Goal: Task Accomplishment & Management: Complete application form

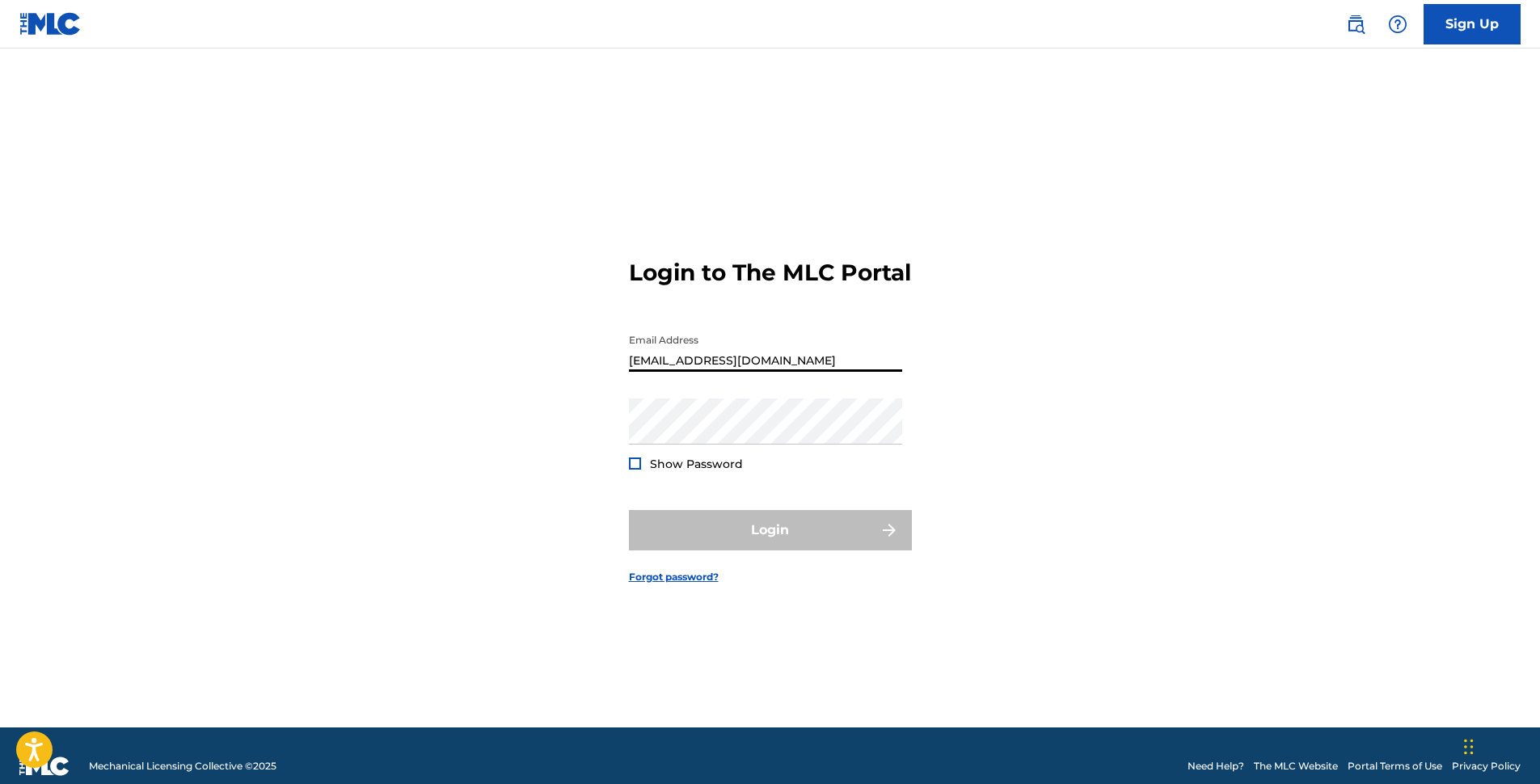
click at [711, 363] on input "[EMAIL_ADDRESS][DOMAIN_NAME]" at bounding box center [766, 349] width 273 height 46
click at [716, 366] on input "[EMAIL_ADDRESS][DOMAIN_NAME]" at bounding box center [766, 349] width 273 height 46
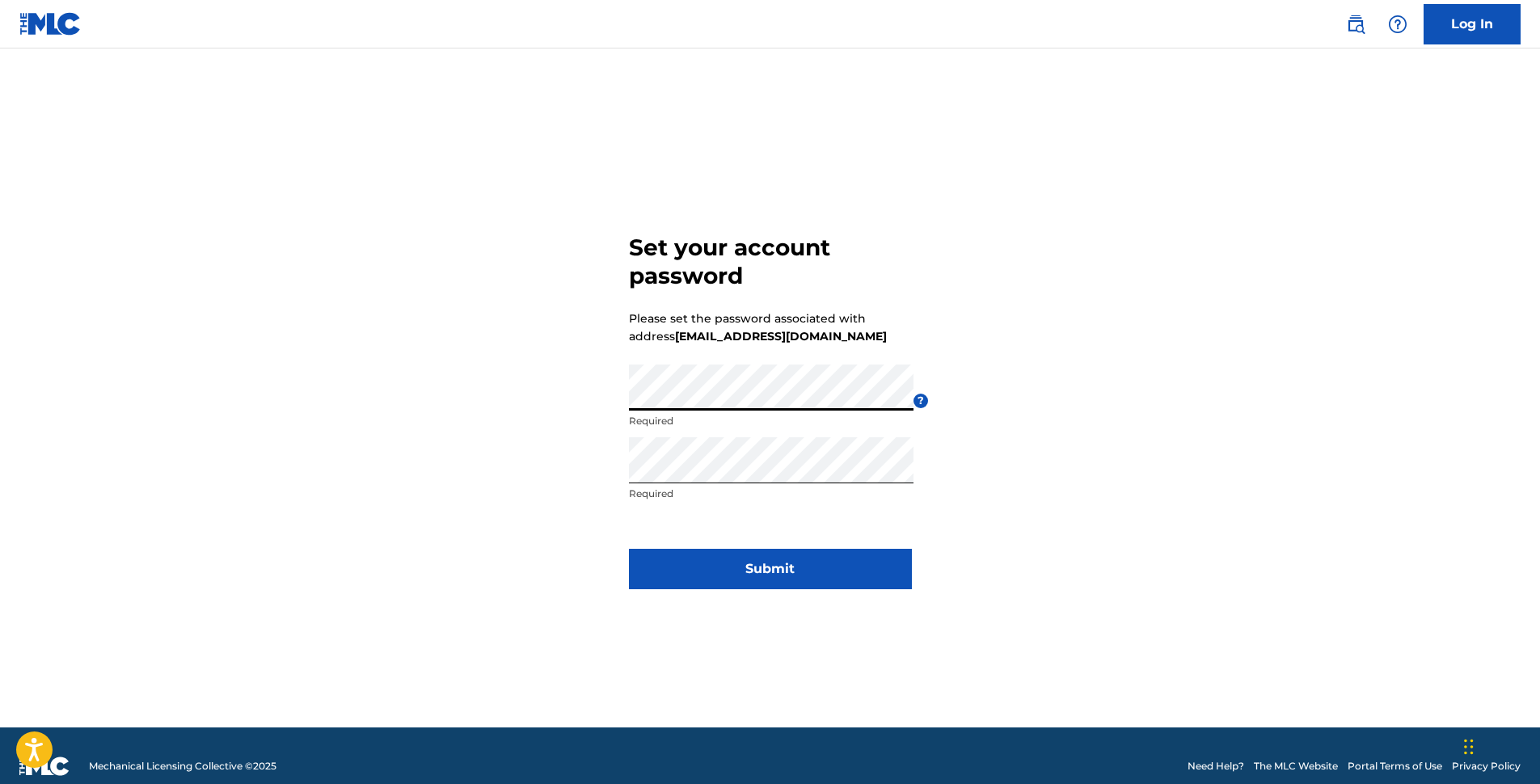
click at [595, 400] on div "Set your account password Please set the password associated with address [EMAI…" at bounding box center [770, 408] width 1132 height 639
click at [614, 392] on div "Set your account password Please set the password associated with address [EMAI…" at bounding box center [770, 408] width 1132 height 639
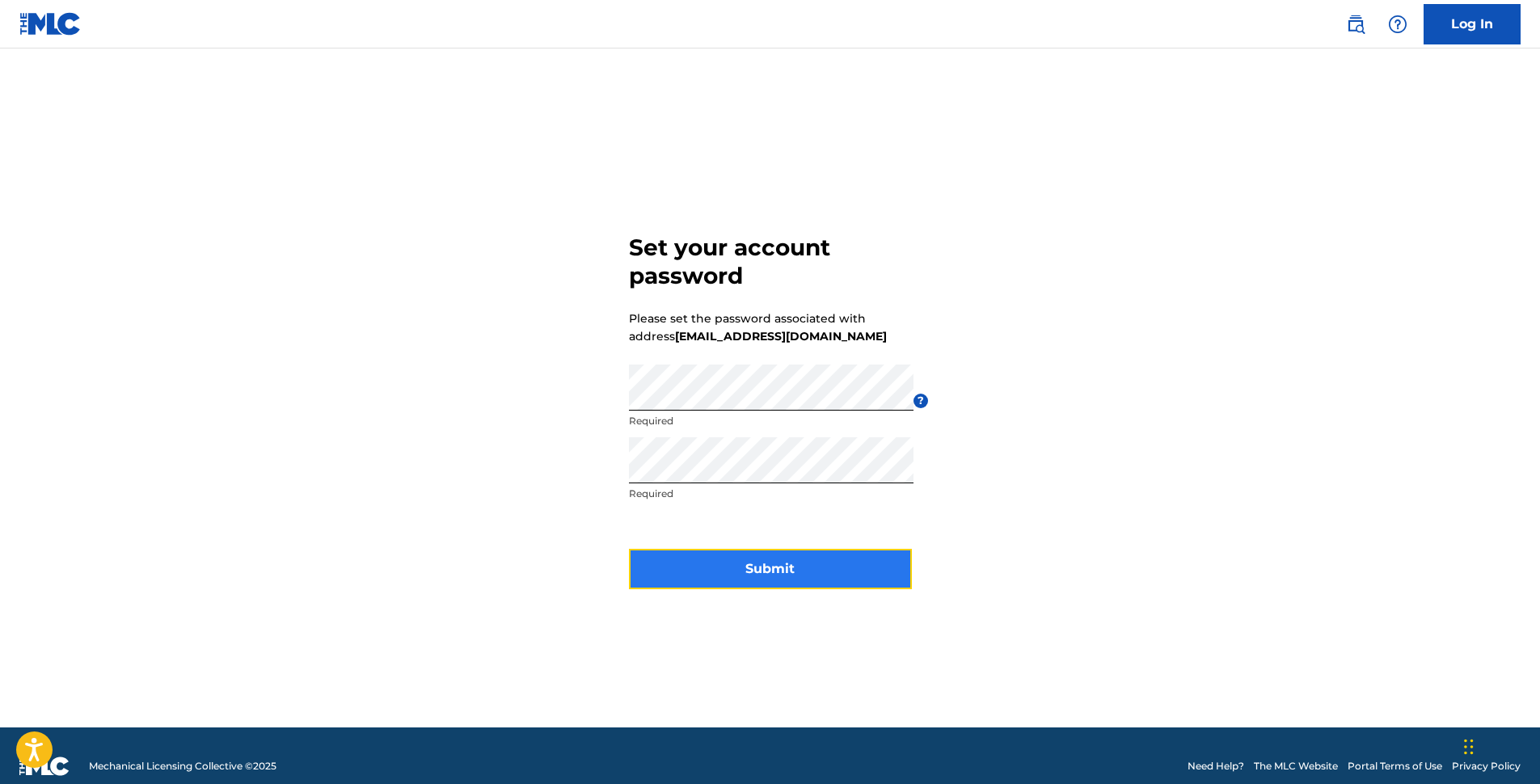
click at [791, 569] on button "Submit" at bounding box center [771, 569] width 283 height 40
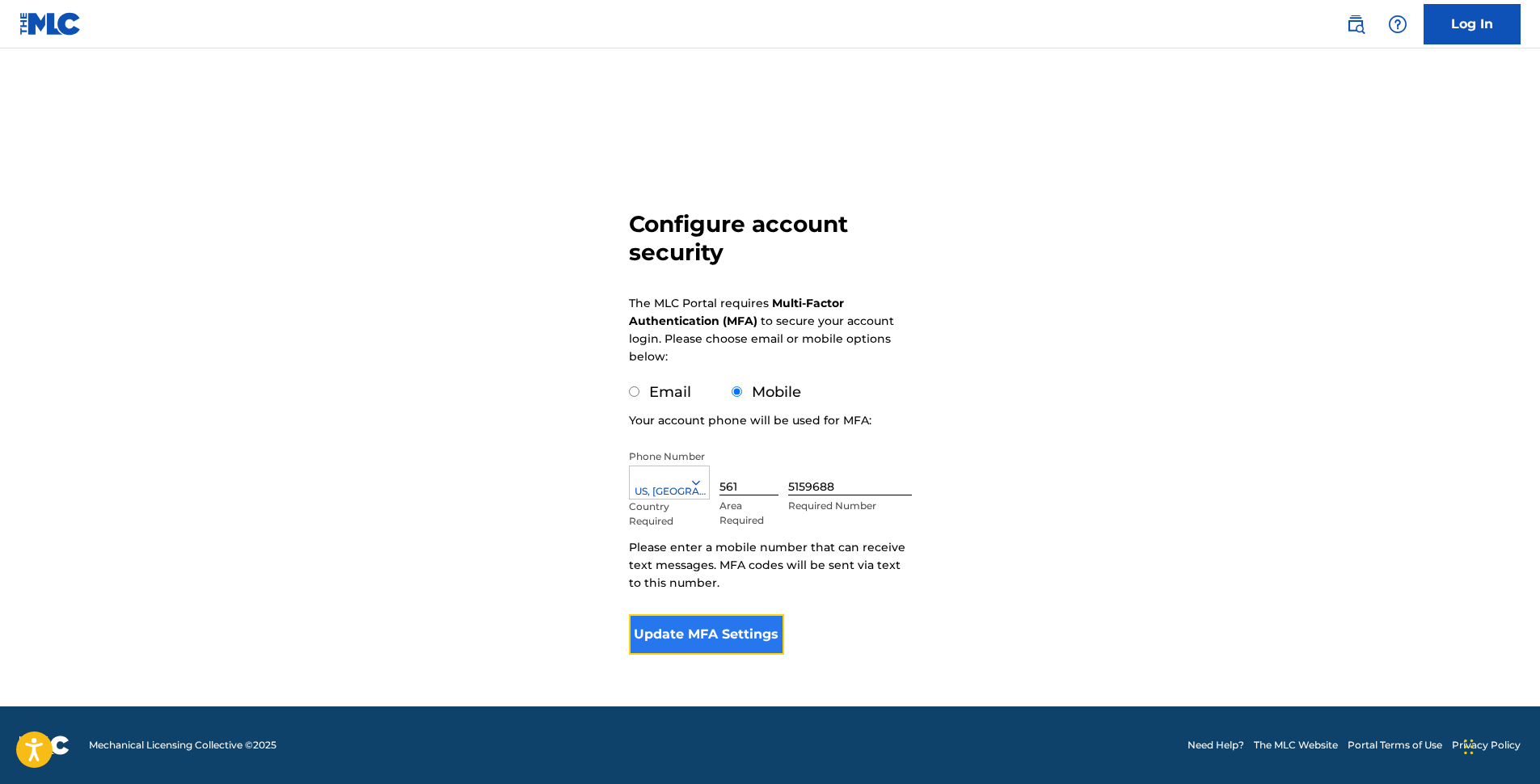
click at [749, 623] on button "Update MFA Settings" at bounding box center [707, 634] width 156 height 40
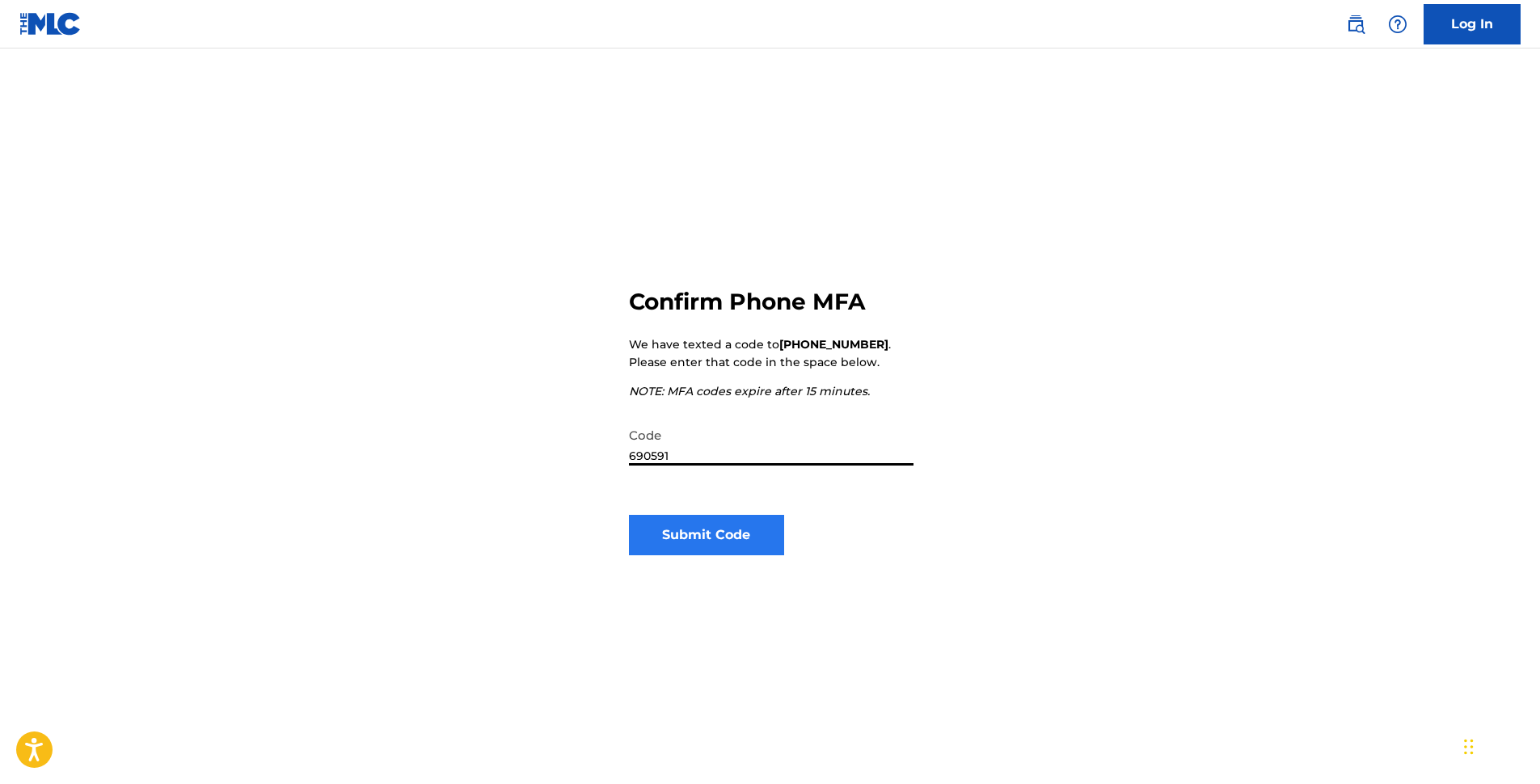
type input "690591"
click at [712, 554] on button "Submit Code" at bounding box center [707, 534] width 156 height 40
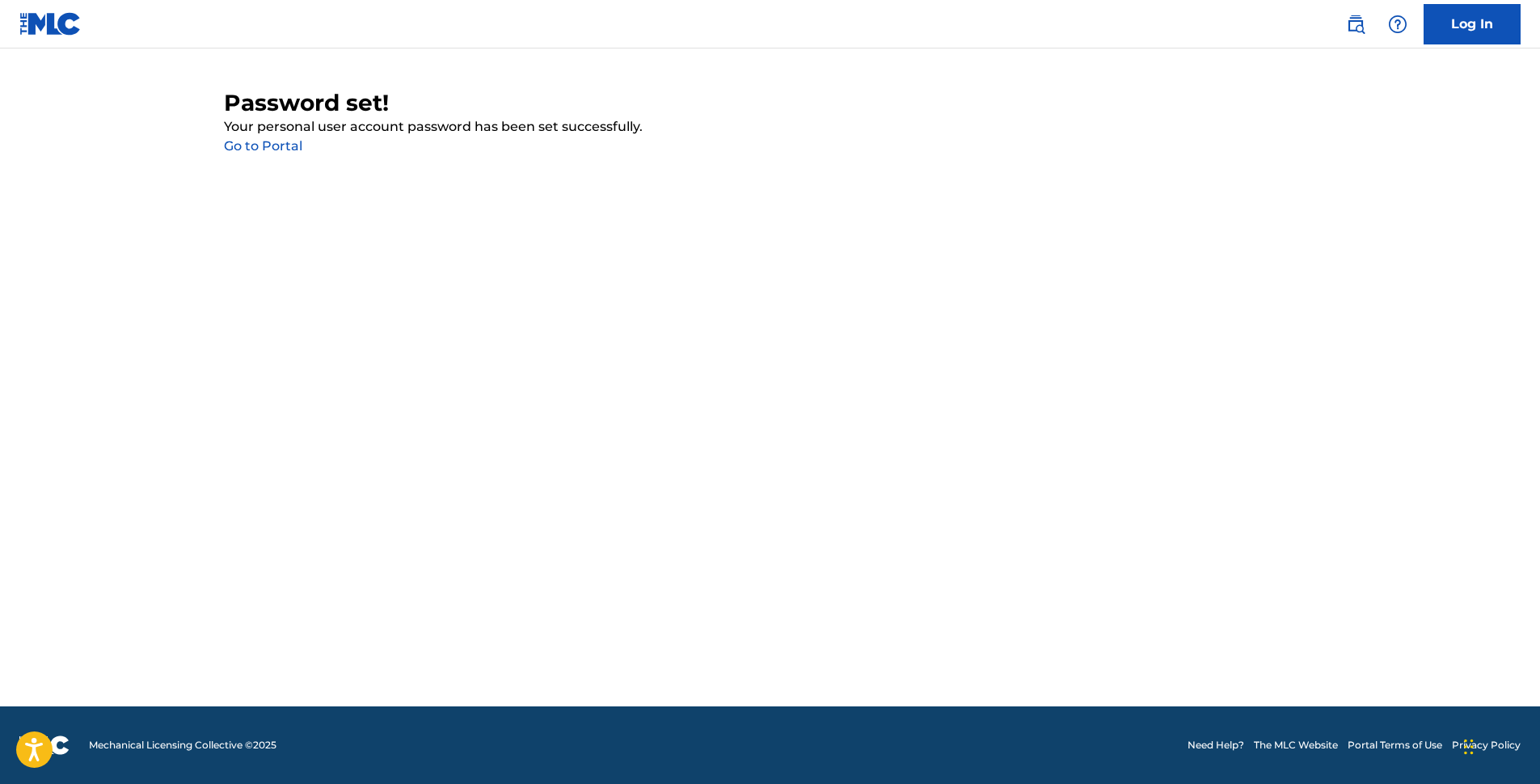
click at [258, 144] on link "Go to Portal" at bounding box center [263, 146] width 78 height 16
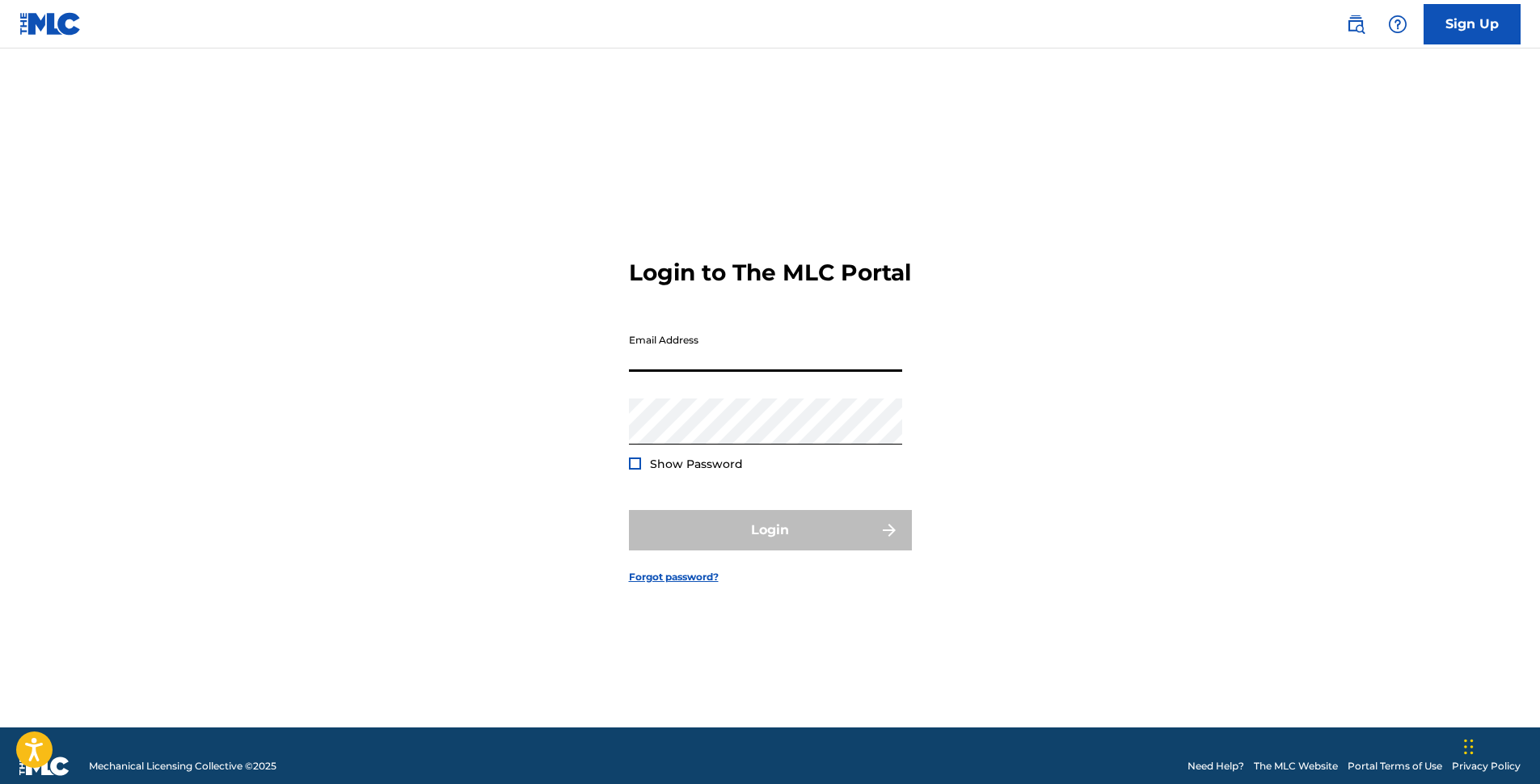
click at [698, 362] on input "Email Address" at bounding box center [766, 349] width 273 height 46
click at [697, 367] on input "Email Address" at bounding box center [766, 349] width 273 height 46
drag, startPoint x: 567, startPoint y: 418, endPoint x: 600, endPoint y: 466, distance: 58.2
click at [569, 422] on div "Login to The MLC Portal Email Address Password Show Password Login Forgot passw…" at bounding box center [770, 408] width 1132 height 639
click at [638, 469] on div at bounding box center [635, 464] width 12 height 12
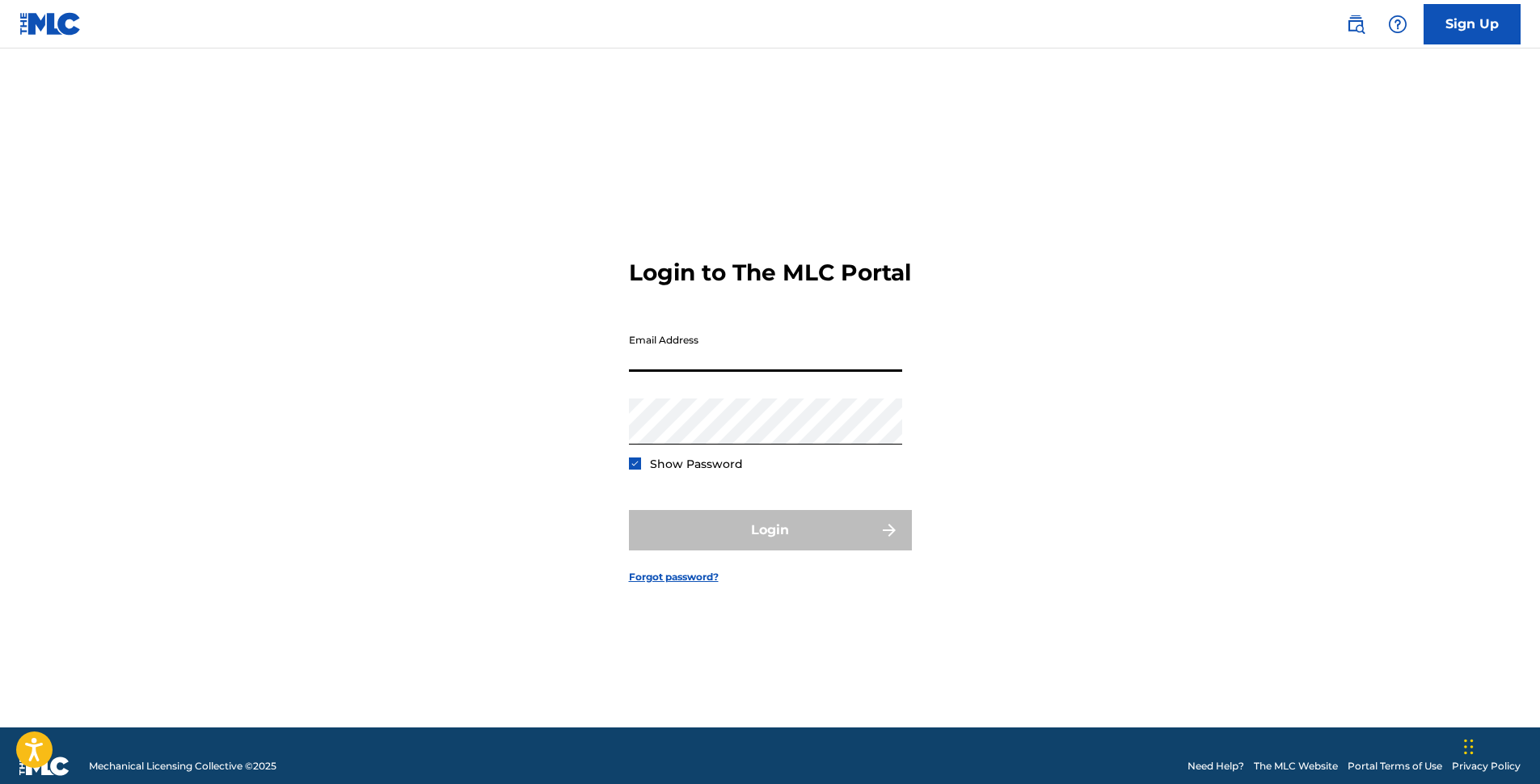
click at [672, 372] on input "Email Address" at bounding box center [766, 349] width 273 height 46
paste input "[EMAIL_ADDRESS][DOMAIN_NAME]"
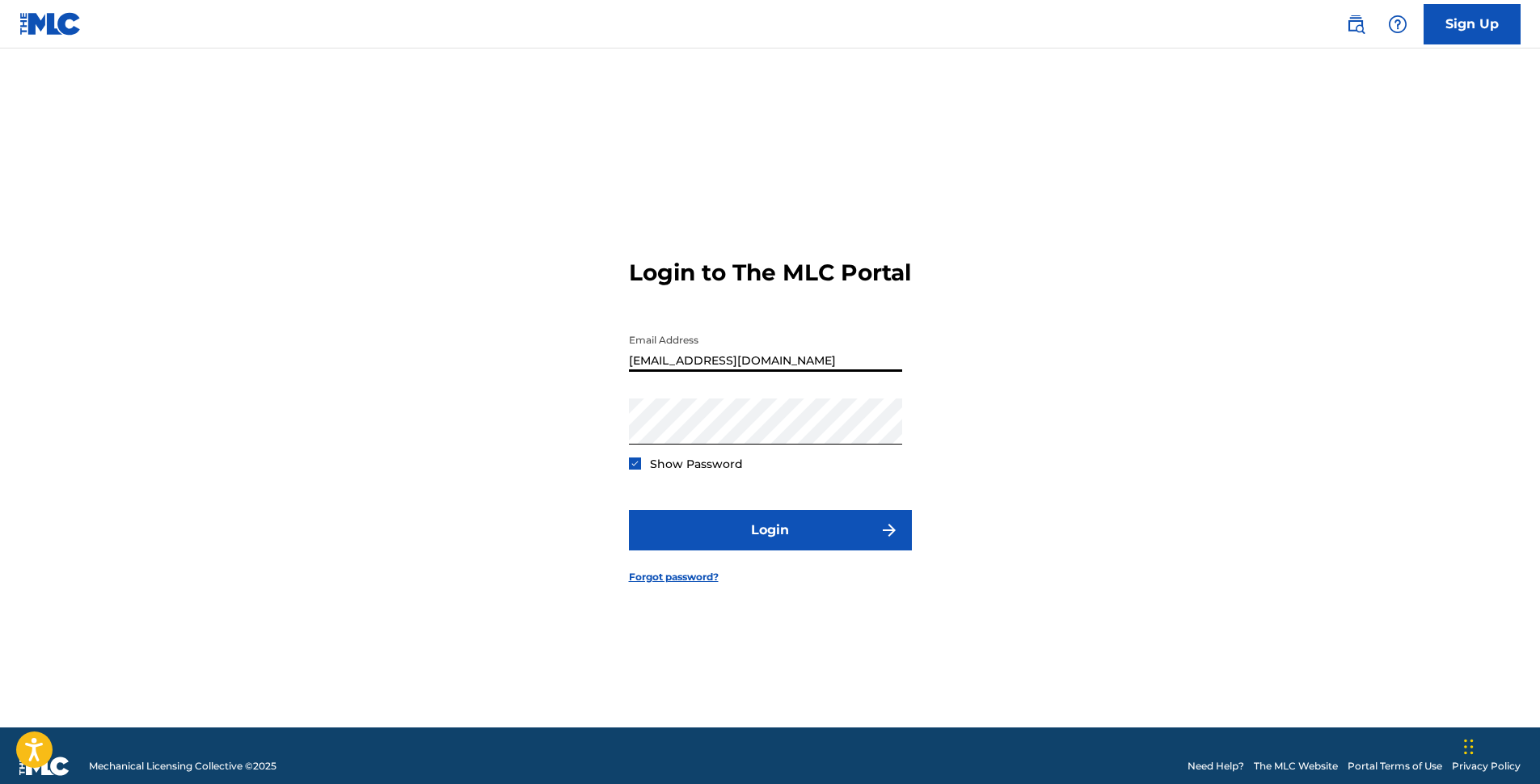
type input "[EMAIL_ADDRESS][DOMAIN_NAME]"
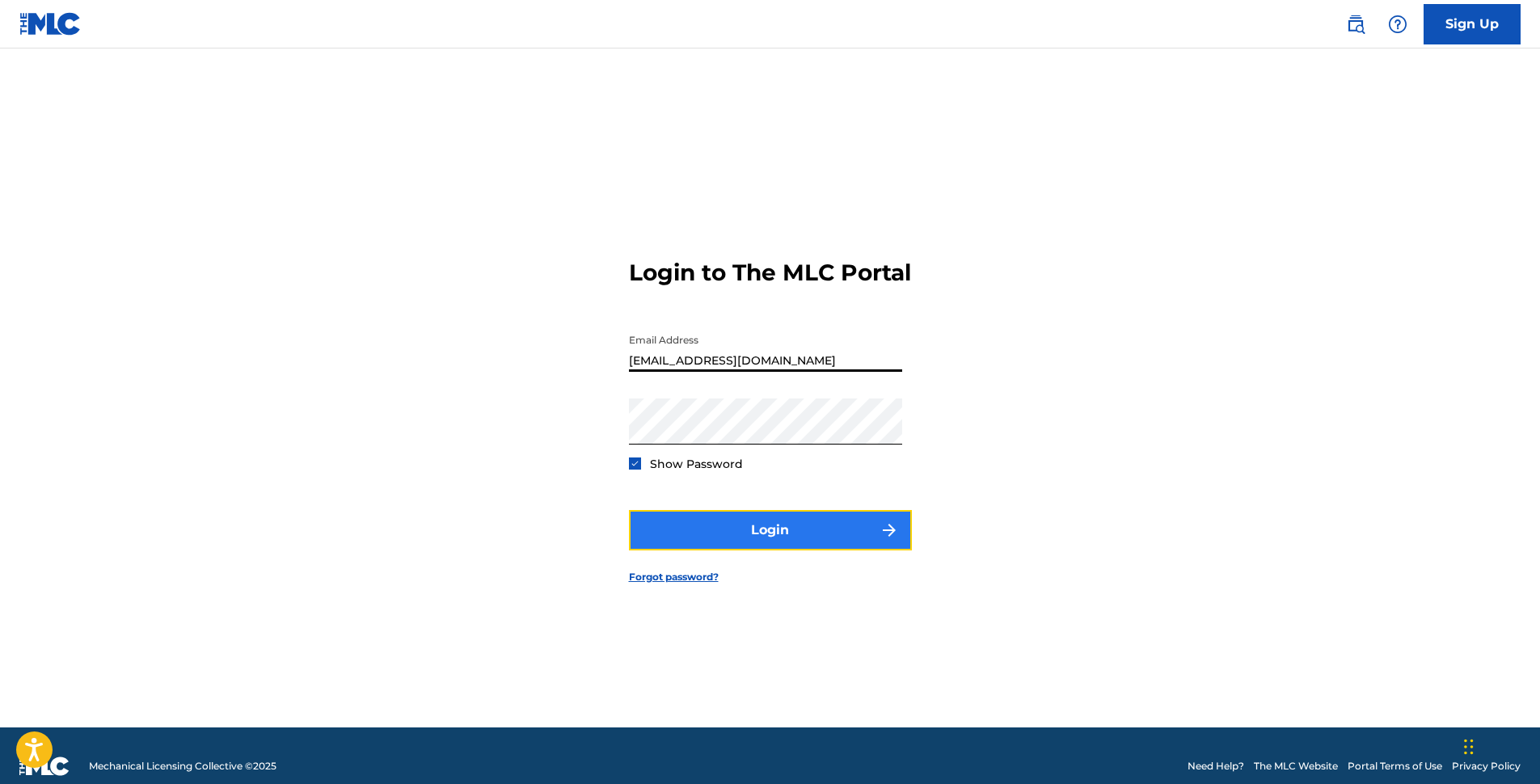
click at [725, 543] on button "Login" at bounding box center [771, 530] width 283 height 40
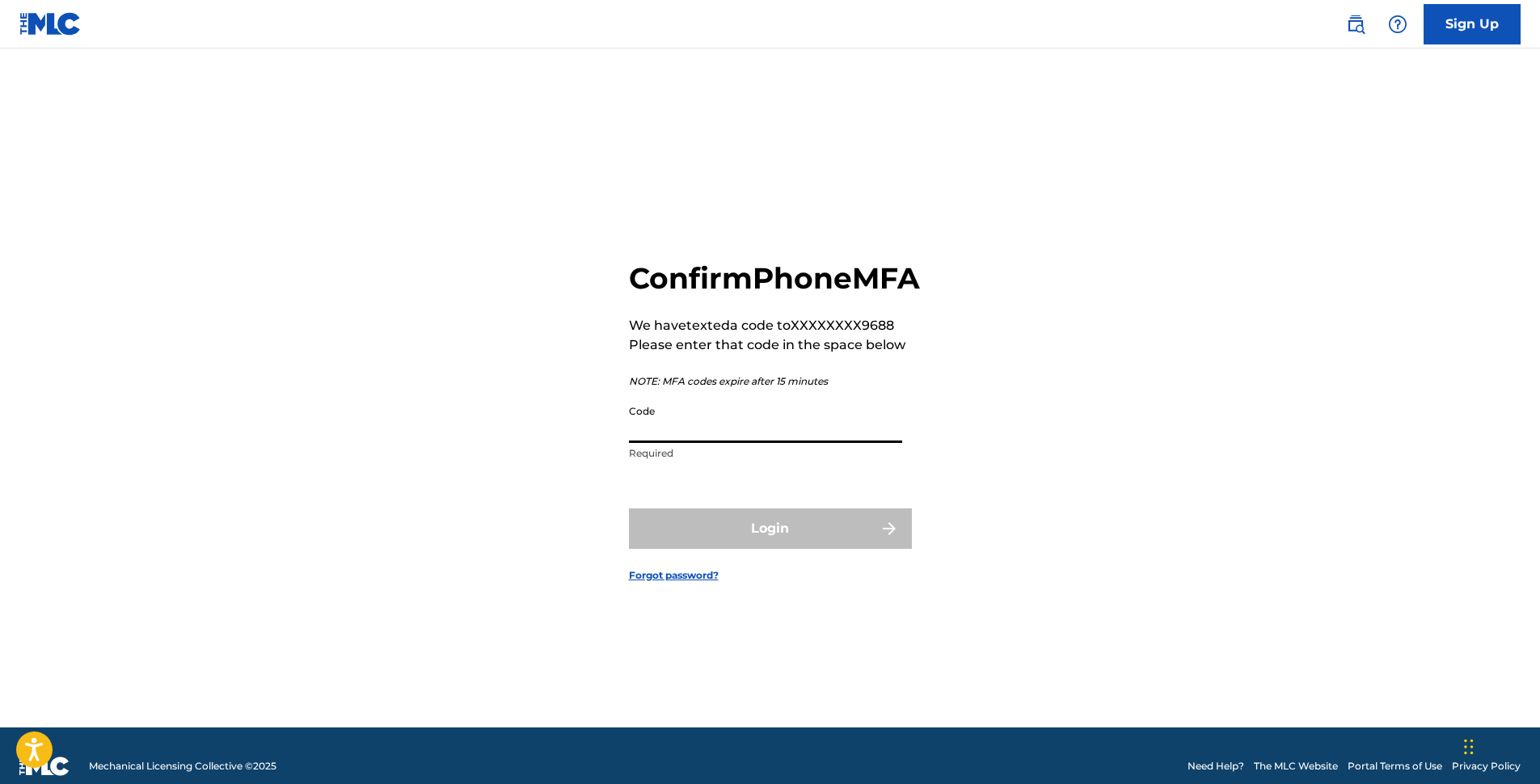
click at [679, 443] on input "Code" at bounding box center [766, 420] width 273 height 46
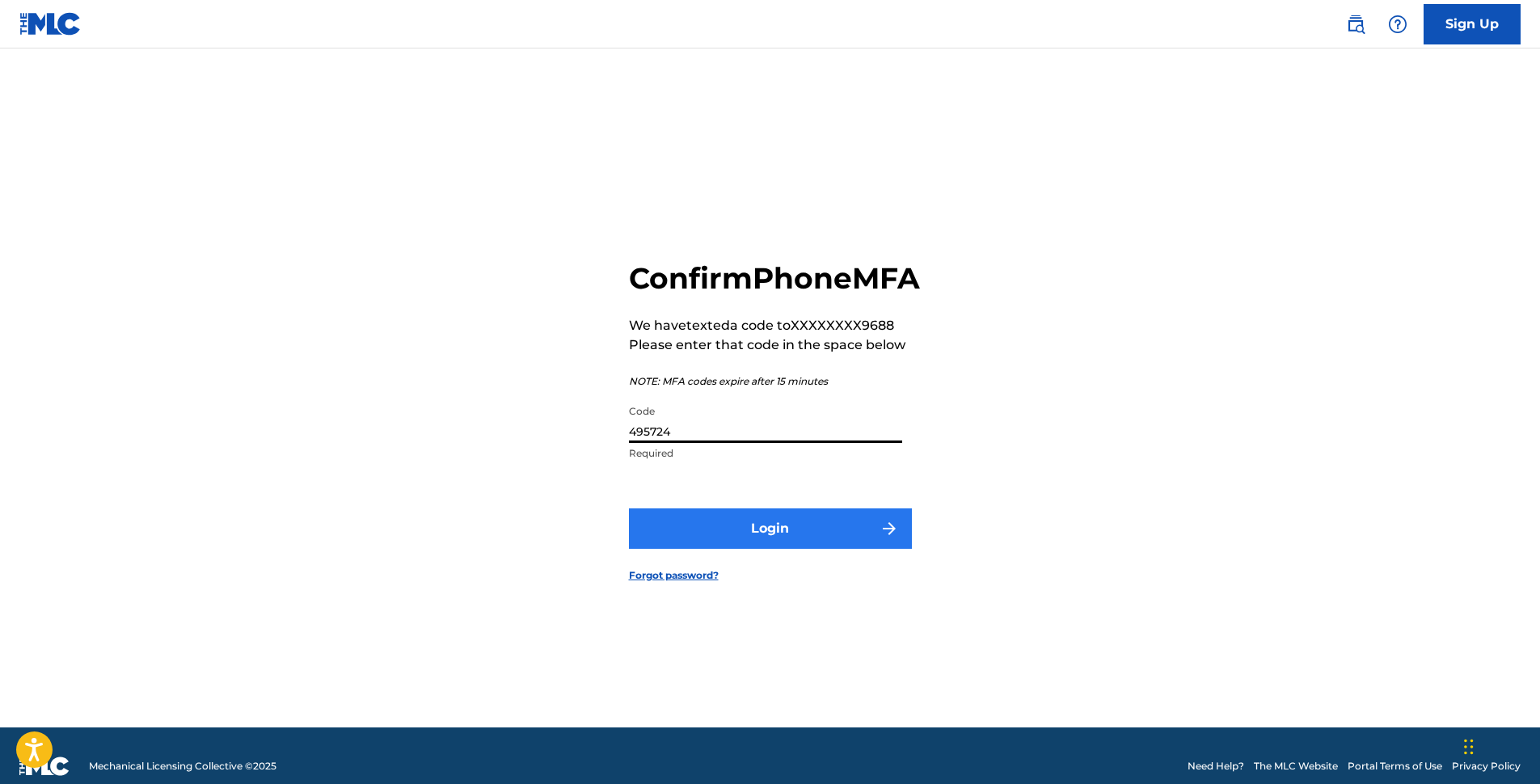
type input "495724"
click at [745, 537] on button "Login" at bounding box center [771, 529] width 283 height 40
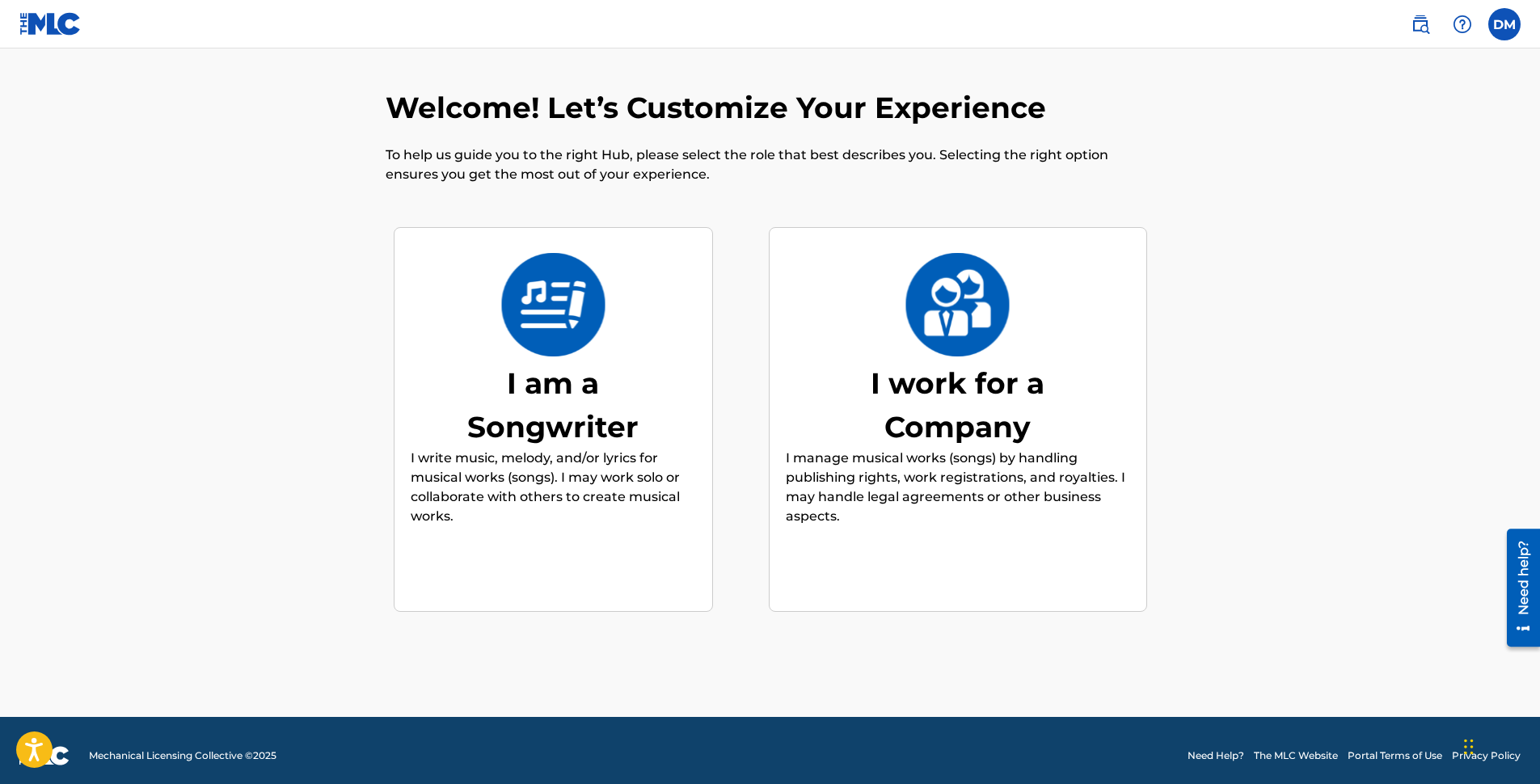
click at [628, 390] on div "I am a Songwriter" at bounding box center [553, 405] width 243 height 87
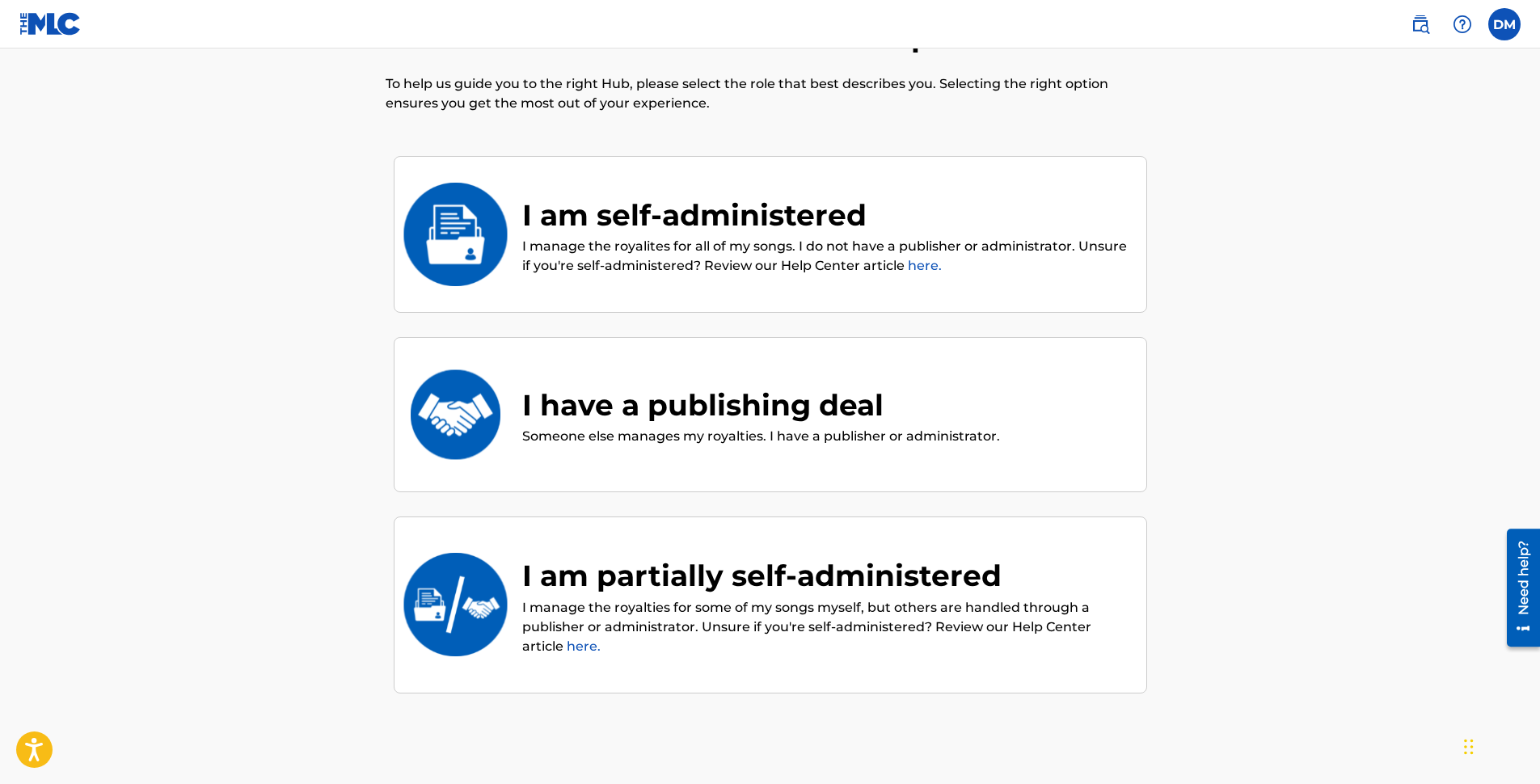
scroll to position [72, 0]
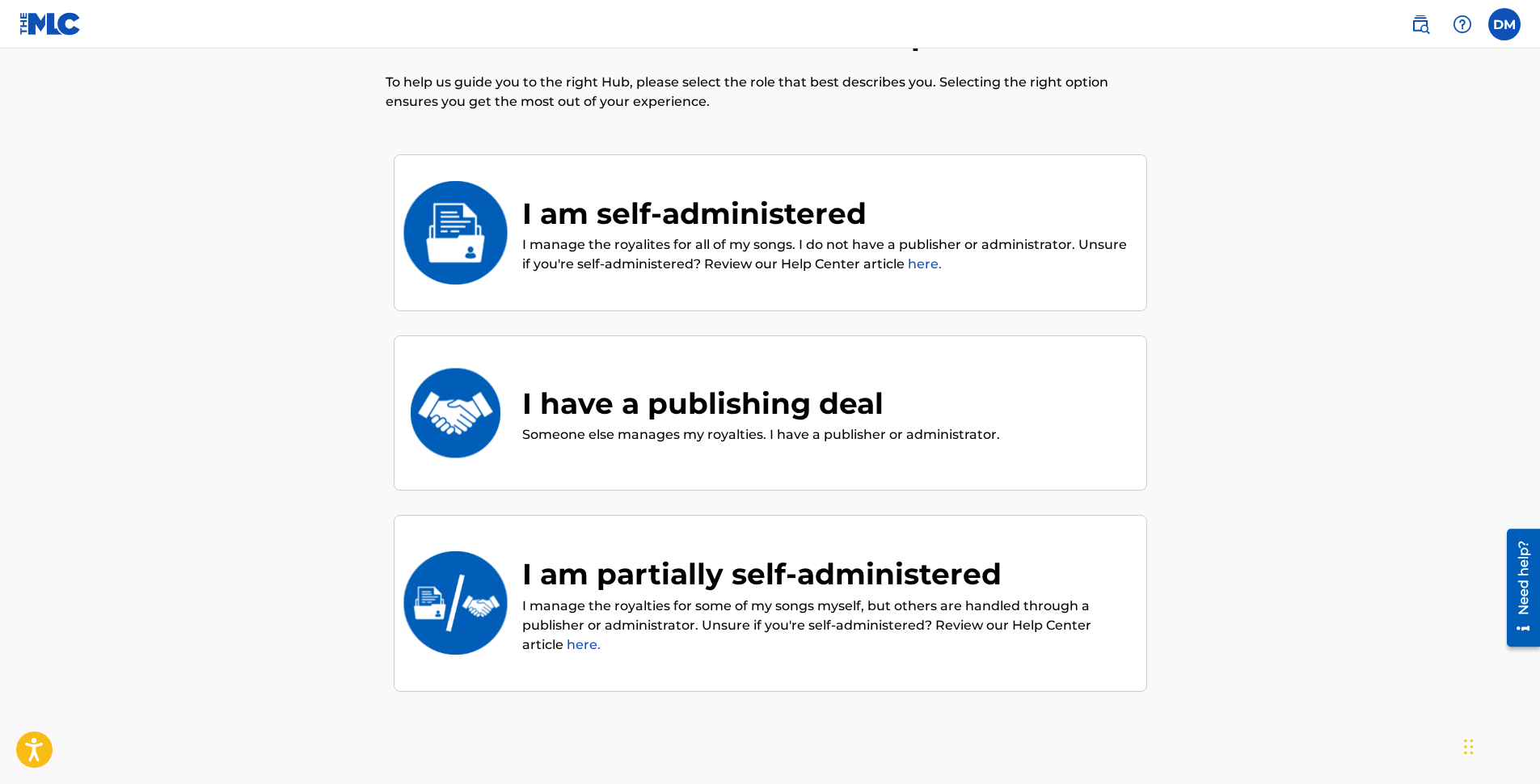
click at [643, 583] on div "I am partially self-administered" at bounding box center [826, 574] width 608 height 44
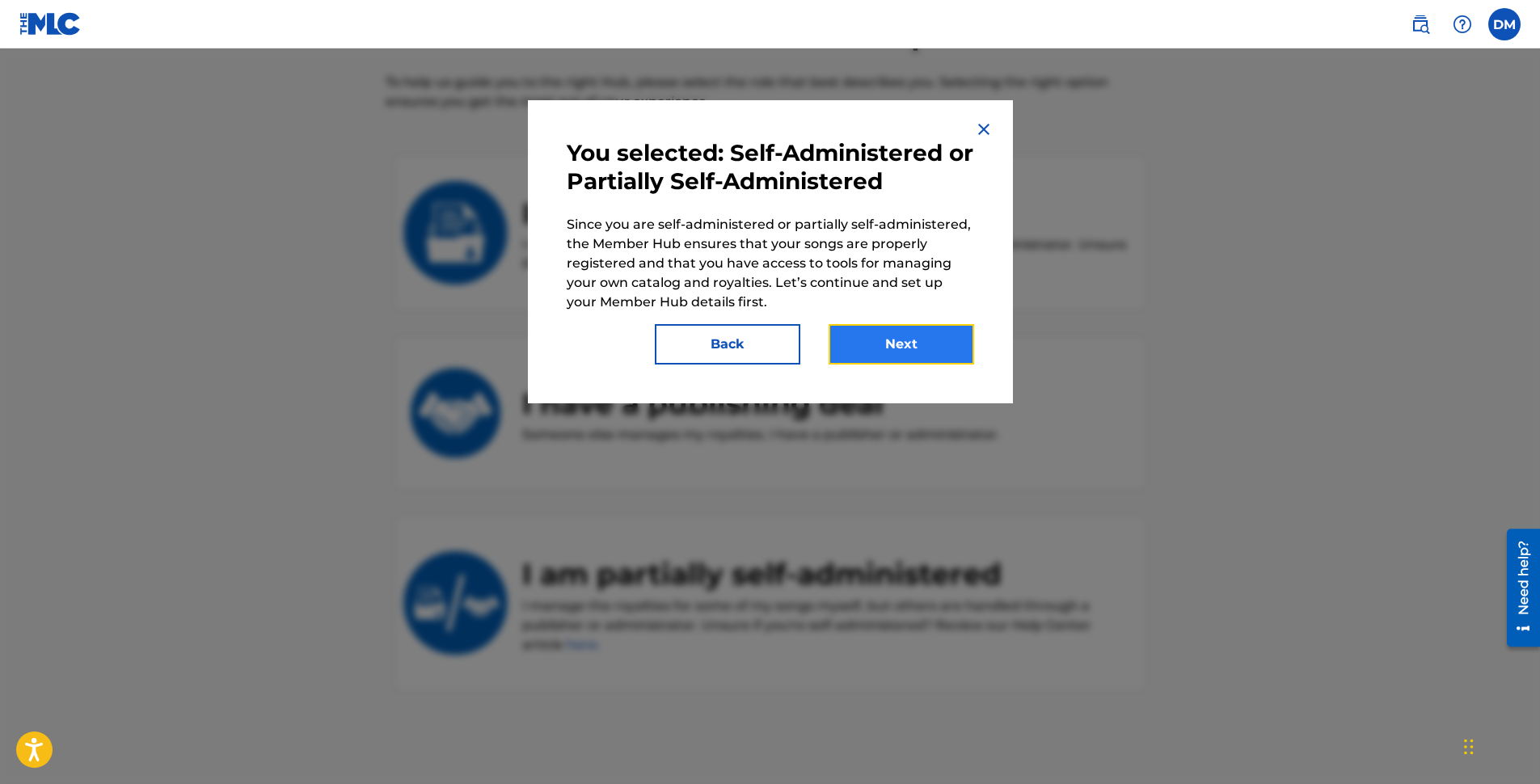
click at [934, 350] on button "Next" at bounding box center [901, 344] width 146 height 40
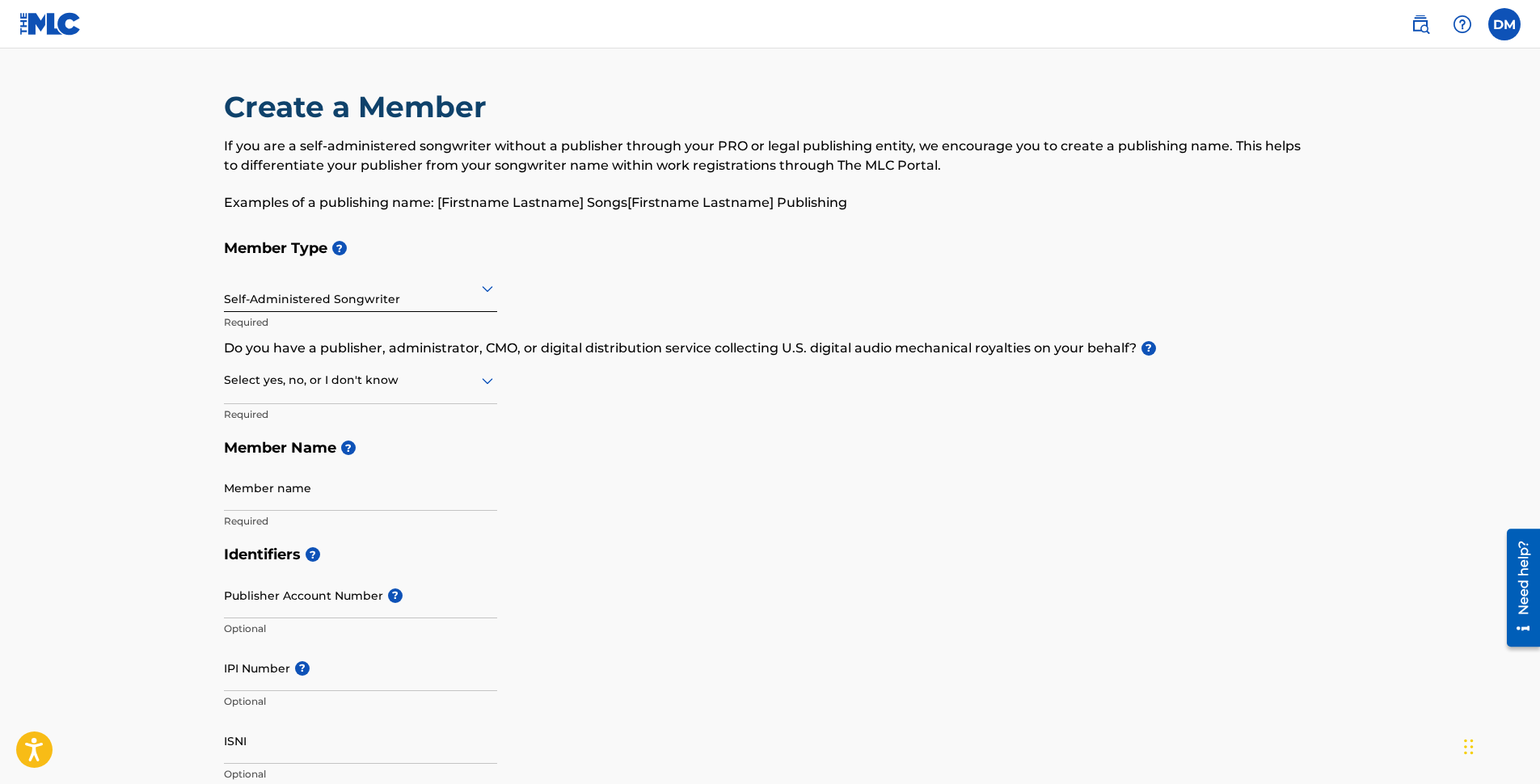
click at [432, 301] on div "Self-Administered Songwriter" at bounding box center [361, 288] width 273 height 40
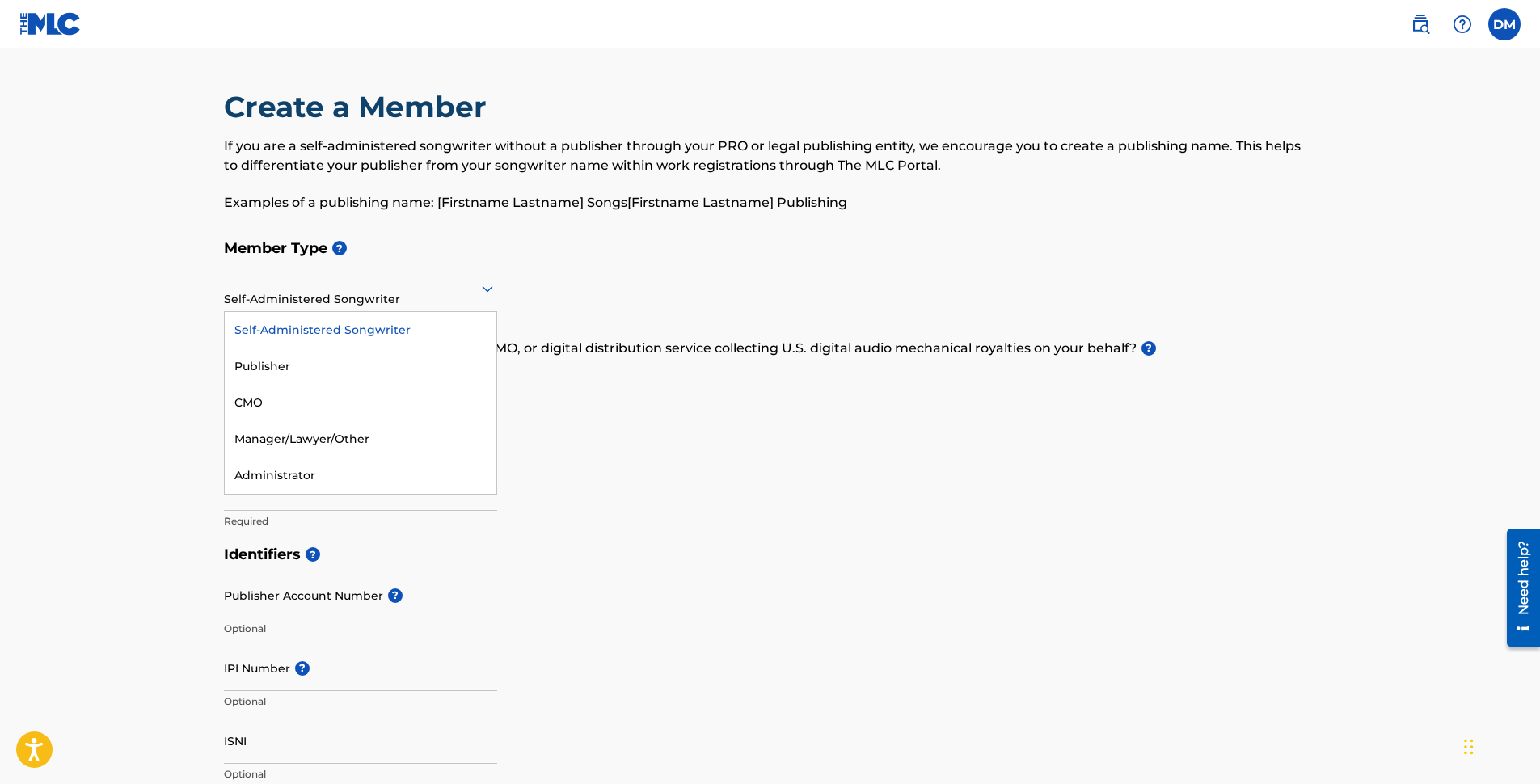
click at [432, 302] on div "Self-Administered Songwriter" at bounding box center [361, 288] width 273 height 40
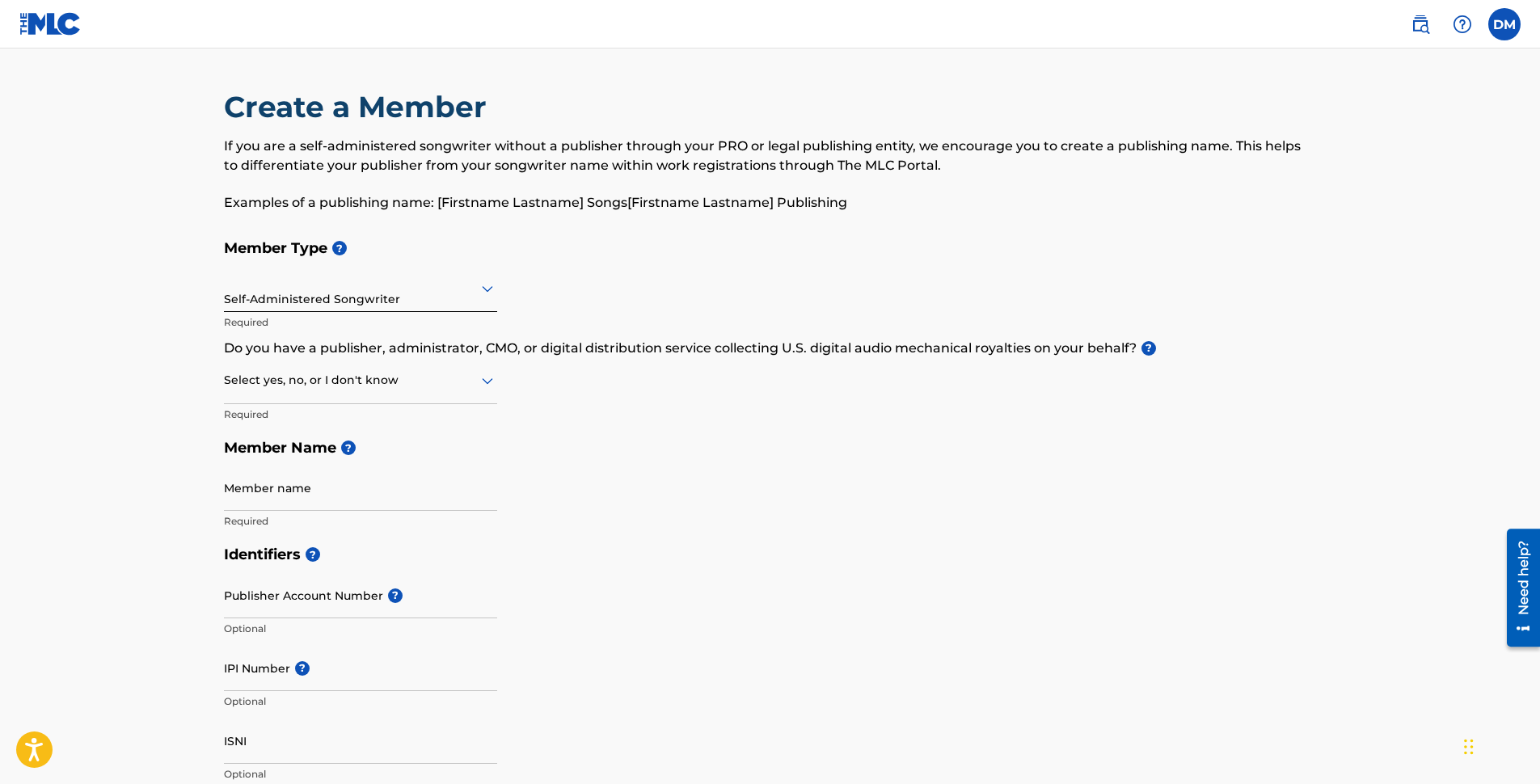
click at [413, 381] on div at bounding box center [361, 380] width 273 height 21
click at [413, 380] on div at bounding box center [361, 380] width 273 height 21
click at [565, 394] on div "Member Type ? Self-Administered Songwriter Required Do you have a publisher, ad…" at bounding box center [770, 385] width 1093 height 306
click at [385, 496] on input "Member name" at bounding box center [361, 488] width 273 height 46
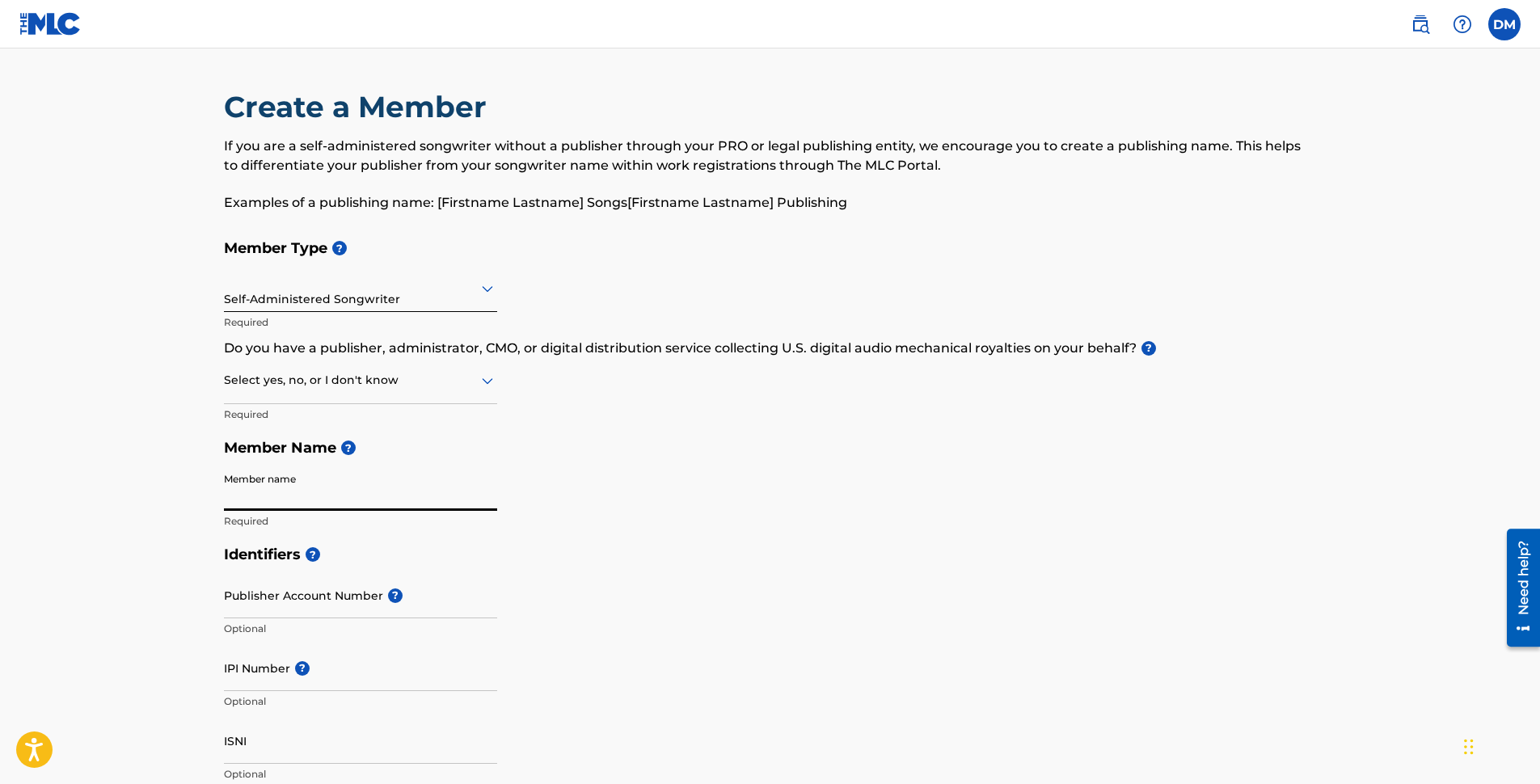
click at [493, 470] on input "Member name" at bounding box center [361, 488] width 273 height 46
click at [612, 476] on div "Member Type ? Self-Administered Songwriter Required Do you have a publisher, ad…" at bounding box center [770, 385] width 1093 height 306
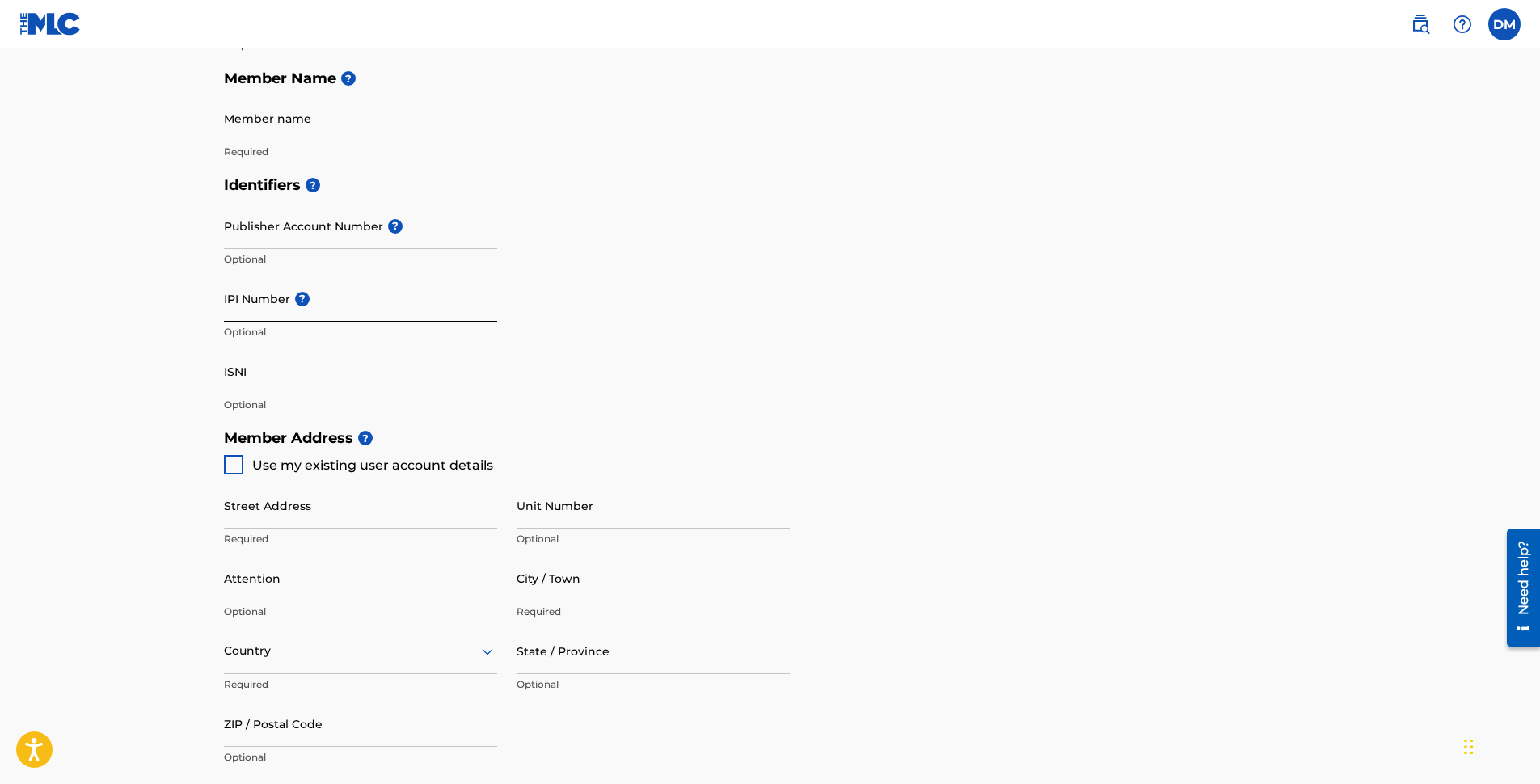
scroll to position [377, 0]
